Goal: Task Accomplishment & Management: Manage account settings

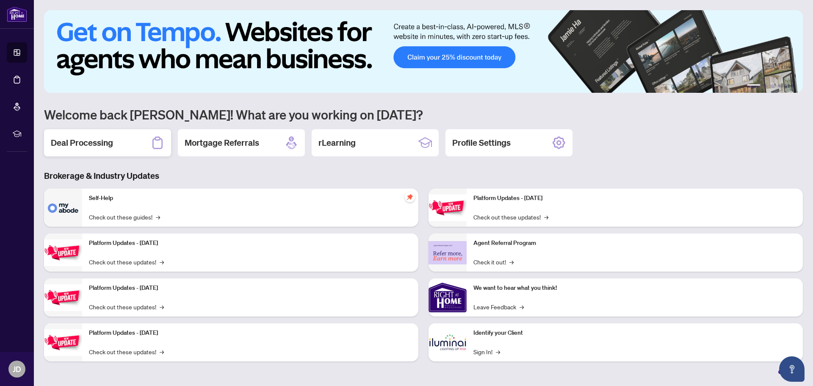
click at [124, 147] on div "Deal Processing" at bounding box center [107, 142] width 127 height 27
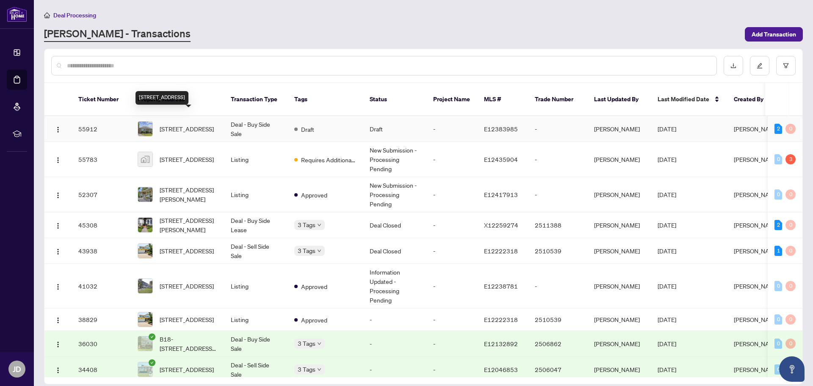
click at [179, 124] on span "[STREET_ADDRESS]" at bounding box center [187, 128] width 54 height 9
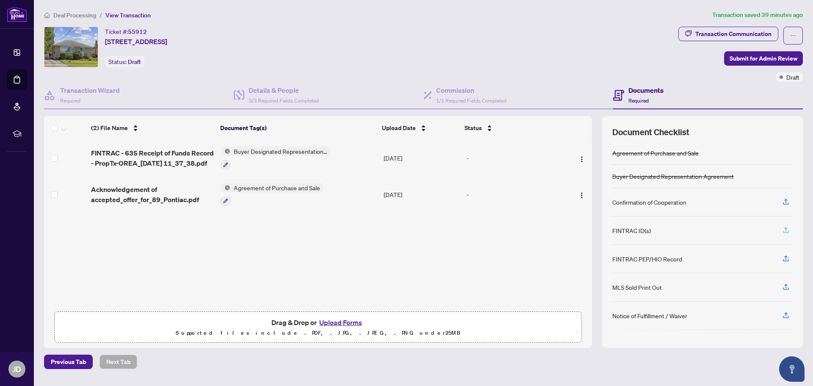
click at [784, 228] on icon "button" at bounding box center [786, 230] width 8 height 8
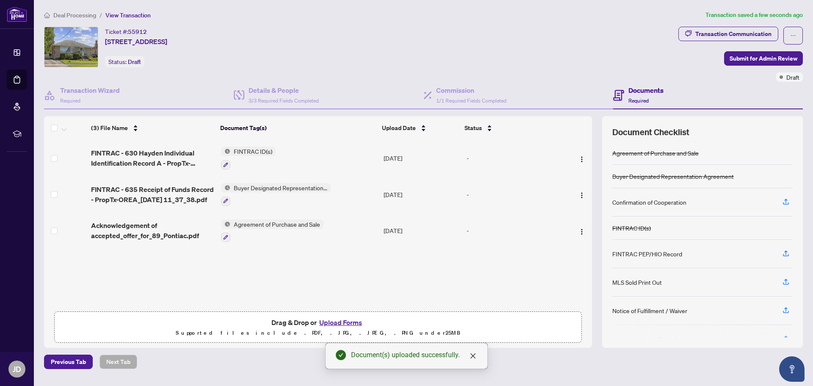
click at [344, 321] on button "Upload Forms" at bounding box center [341, 322] width 48 height 11
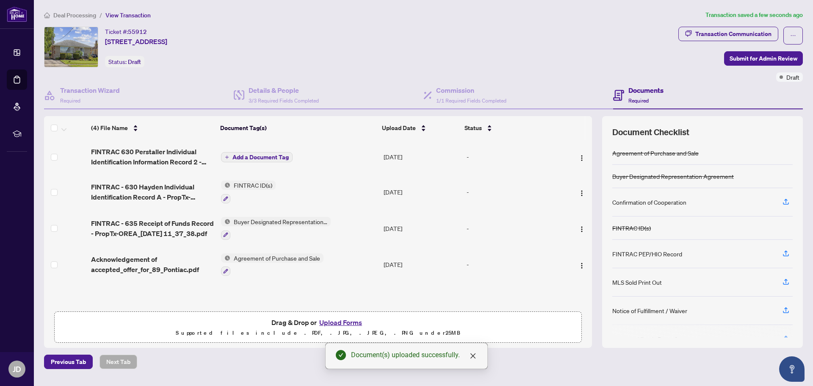
click at [228, 157] on icon "plus" at bounding box center [226, 157] width 3 height 0
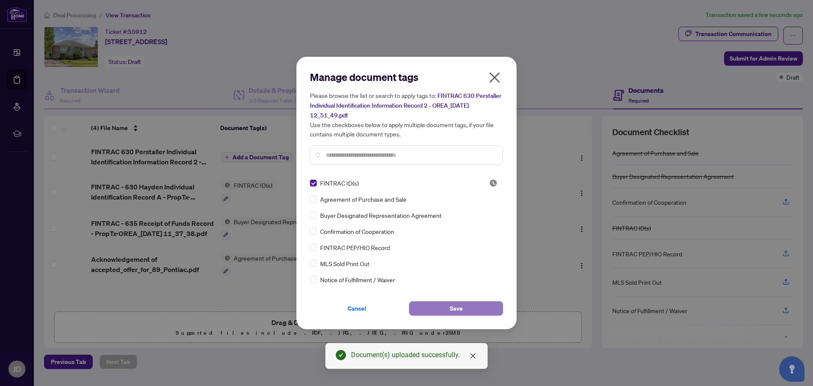
click at [442, 308] on button "Save" at bounding box center [456, 308] width 94 height 14
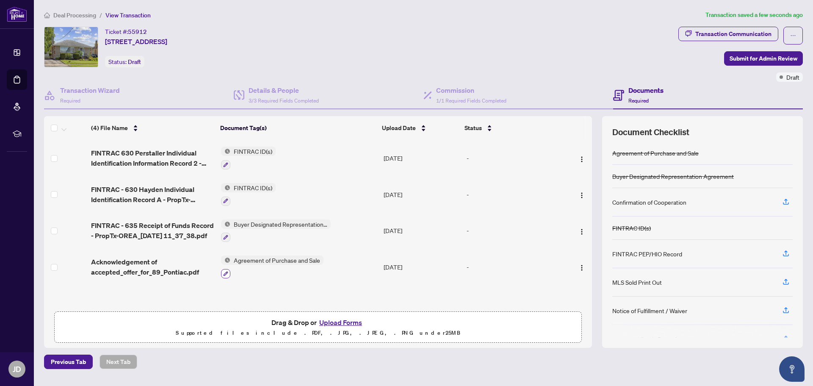
click at [223, 272] on icon "button" at bounding box center [225, 273] width 5 height 5
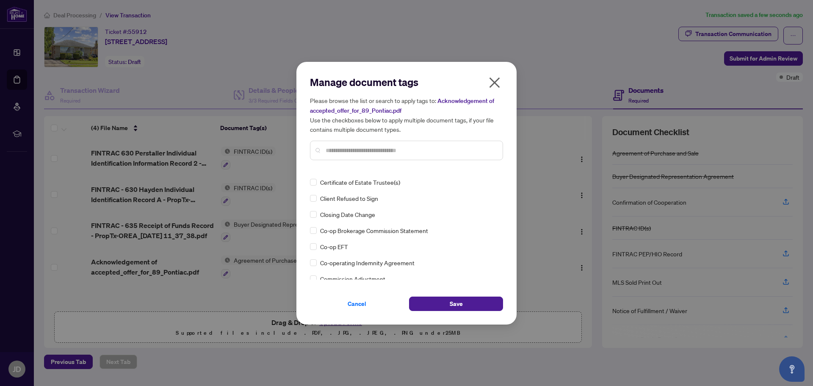
scroll to position [385, 0]
click at [326, 152] on input "text" at bounding box center [411, 150] width 170 height 9
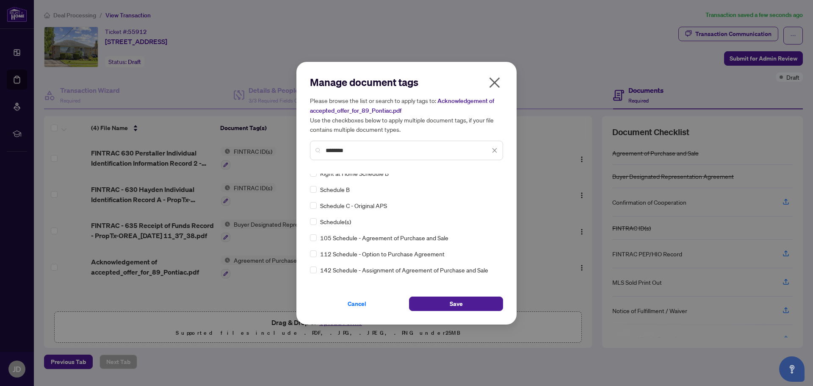
scroll to position [0, 0]
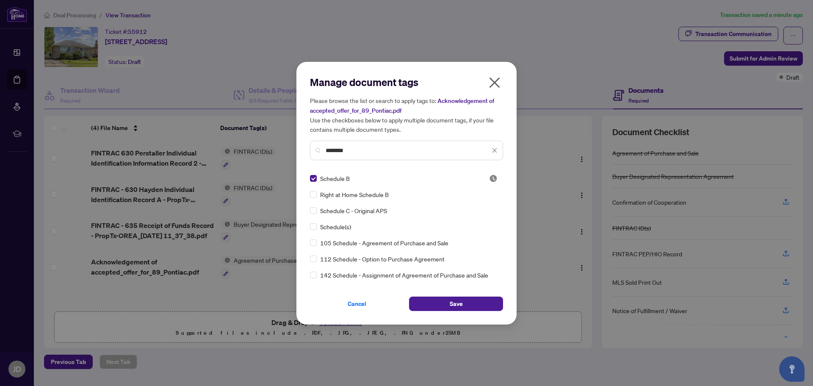
click at [329, 152] on input "********" at bounding box center [408, 150] width 164 height 9
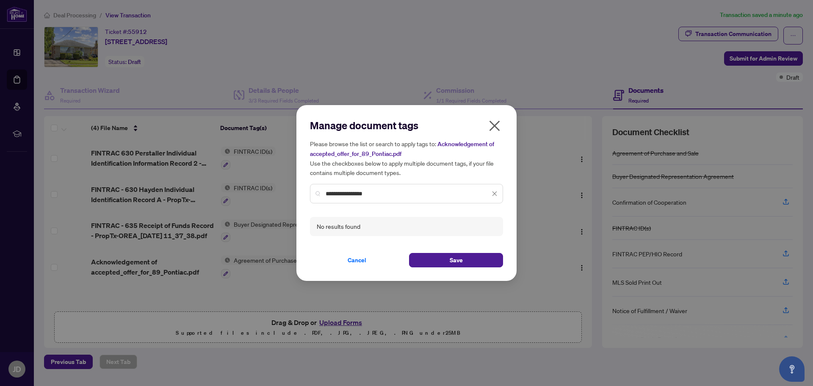
drag, startPoint x: 378, startPoint y: 193, endPoint x: 312, endPoint y: 197, distance: 65.8
click at [312, 197] on div "**********" at bounding box center [406, 193] width 193 height 19
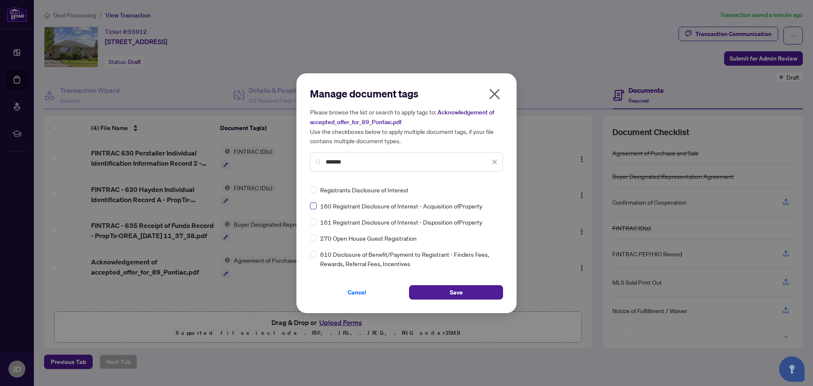
type input "*******"
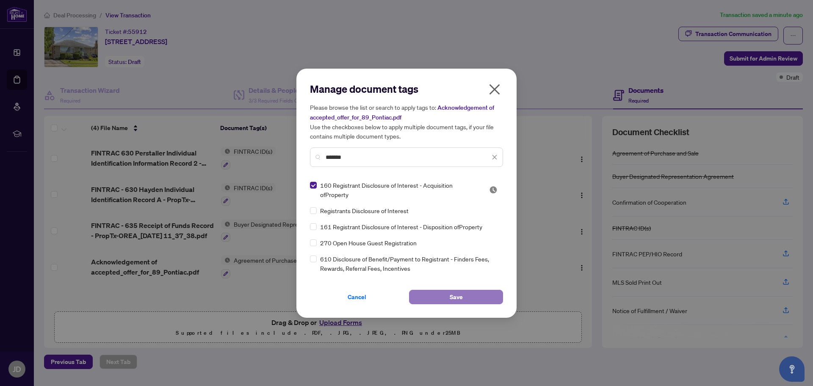
click at [445, 299] on button "Save" at bounding box center [456, 297] width 94 height 14
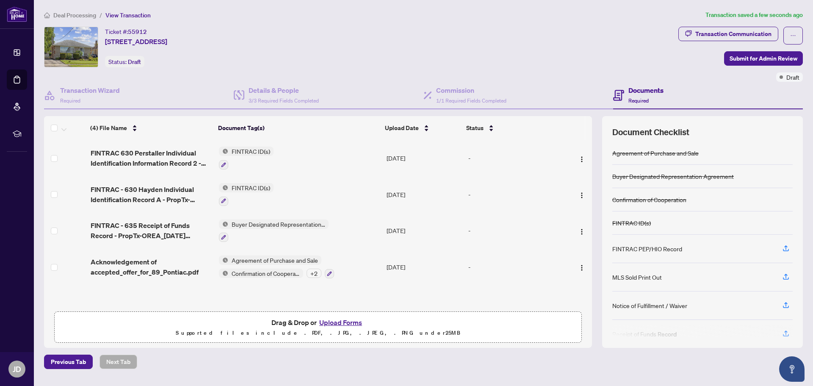
click at [315, 273] on div "+ 2" at bounding box center [314, 272] width 15 height 9
click at [372, 282] on td "Agreement of Purchase and Sale Confirmation of Cooperation + 2" at bounding box center [299, 267] width 168 height 36
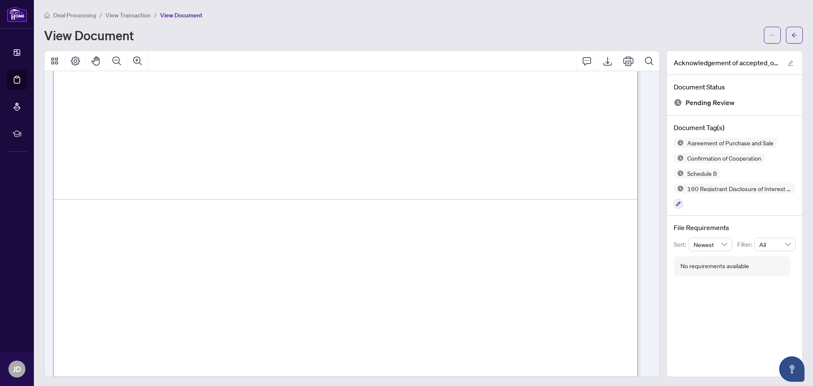
scroll to position [13254, 0]
